Goal: Navigation & Orientation: Find specific page/section

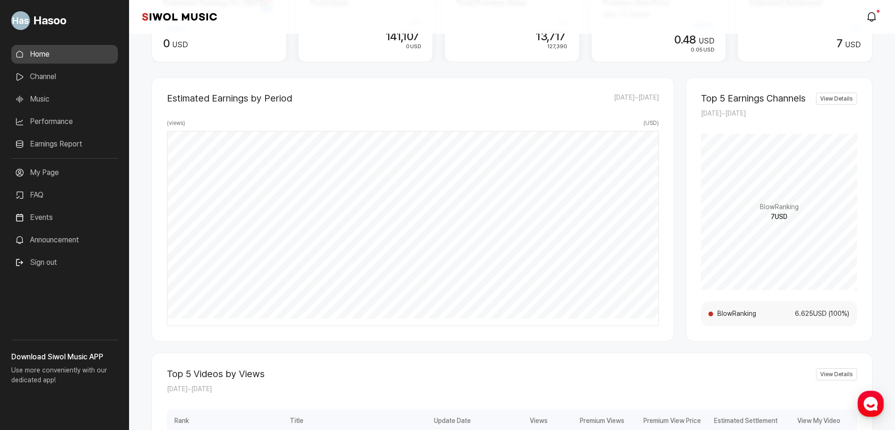
scroll to position [124, 0]
click at [56, 101] on link "Music" at bounding box center [64, 99] width 107 height 19
click at [58, 115] on link "Performance" at bounding box center [64, 121] width 107 height 19
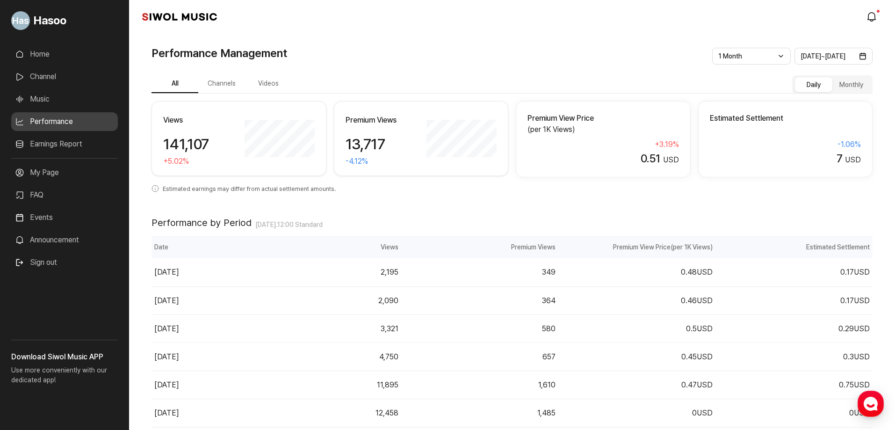
click at [45, 93] on link "Music" at bounding box center [64, 99] width 107 height 19
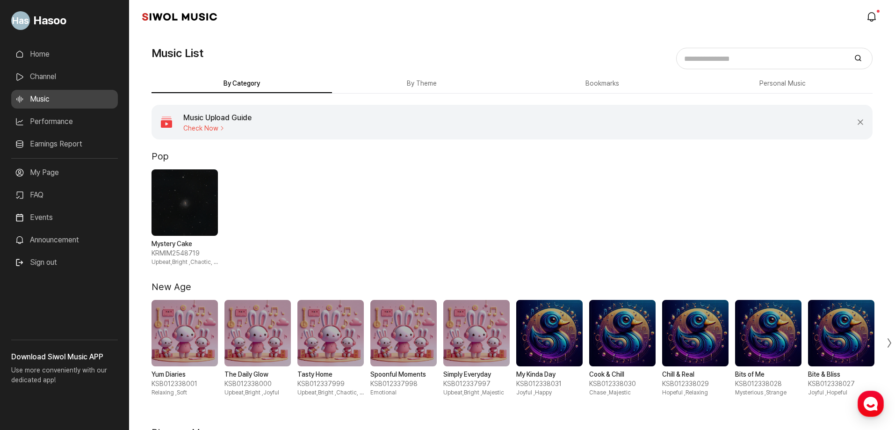
click at [50, 121] on link "Performance" at bounding box center [64, 121] width 107 height 19
